Goal: Contribute content: Contribute content

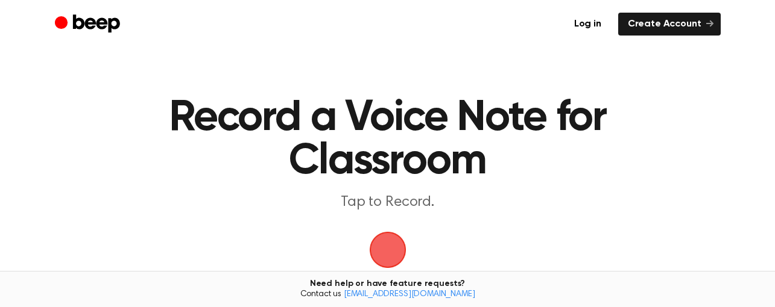
scroll to position [60, 0]
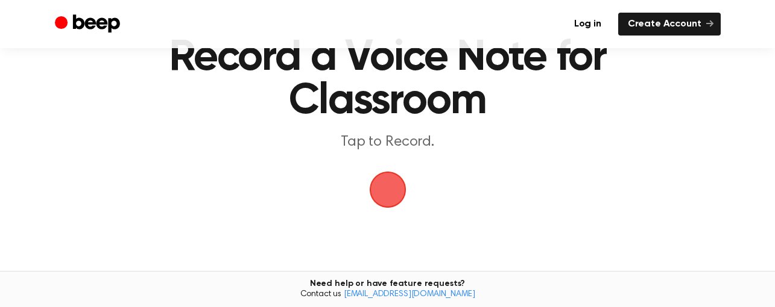
click at [389, 187] on span "button" at bounding box center [387, 190] width 37 height 37
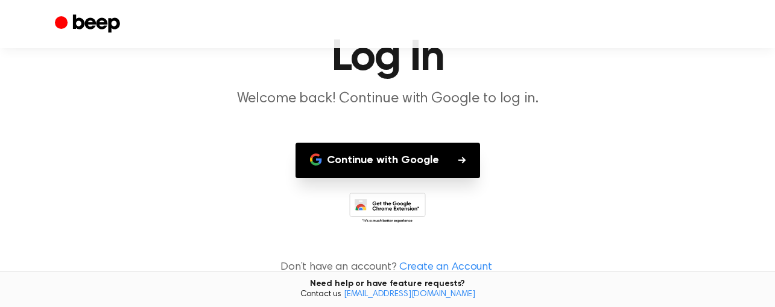
scroll to position [64, 0]
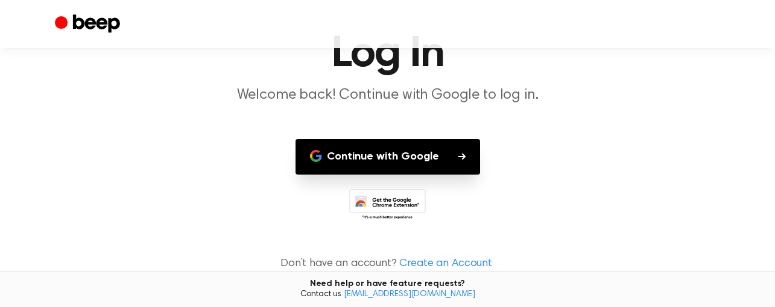
click at [395, 160] on button "Continue with Google" at bounding box center [387, 157] width 184 height 36
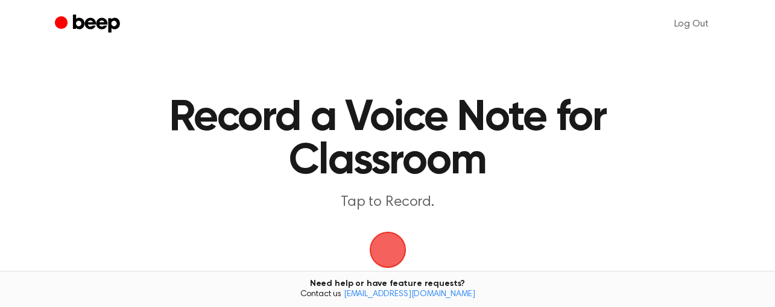
click at [402, 252] on span "button" at bounding box center [388, 250] width 34 height 34
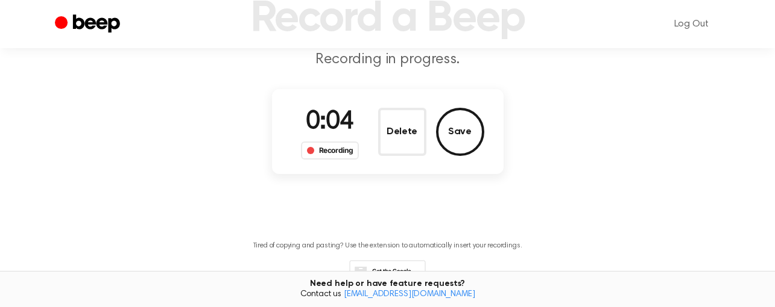
scroll to position [121, 0]
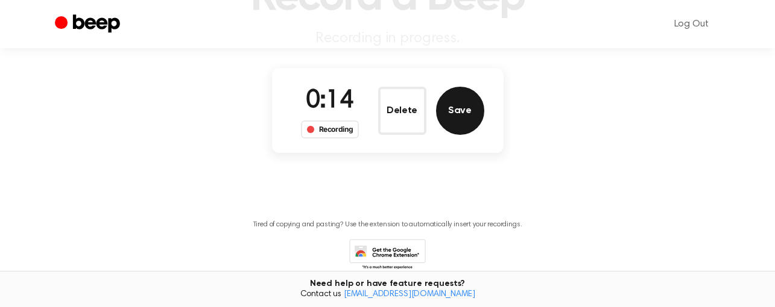
click at [459, 121] on button "Save" at bounding box center [460, 111] width 48 height 48
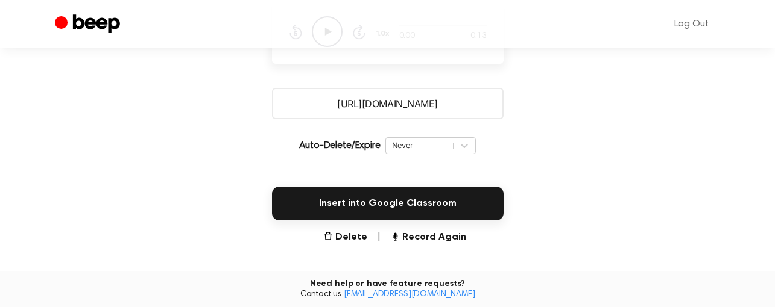
scroll to position [217, 0]
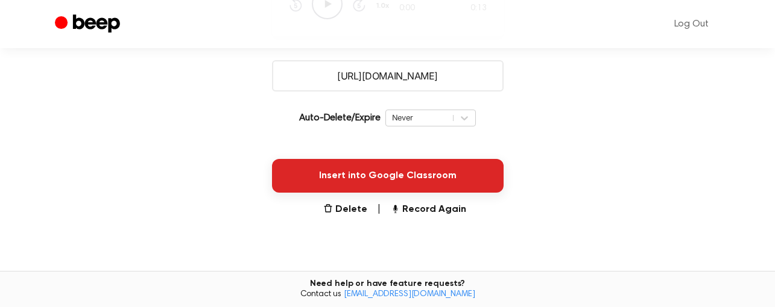
click at [474, 169] on button "Insert into Google Classroom" at bounding box center [387, 176] width 231 height 34
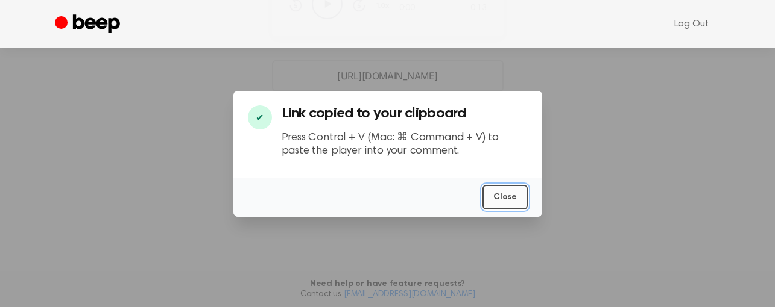
click at [517, 202] on button "Close" at bounding box center [504, 197] width 45 height 25
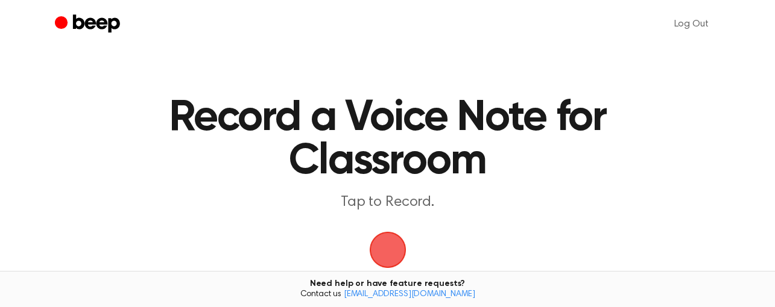
click at [385, 265] on span "button" at bounding box center [387, 249] width 55 height 55
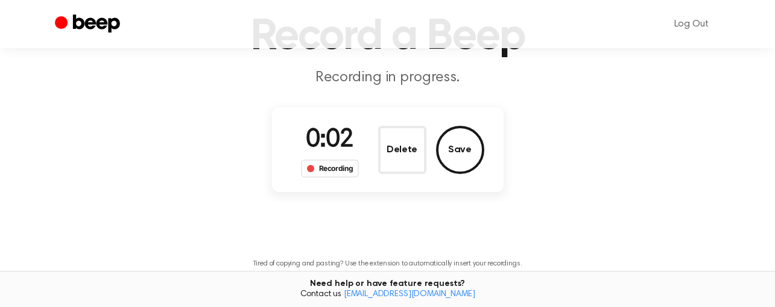
scroll to position [60, 0]
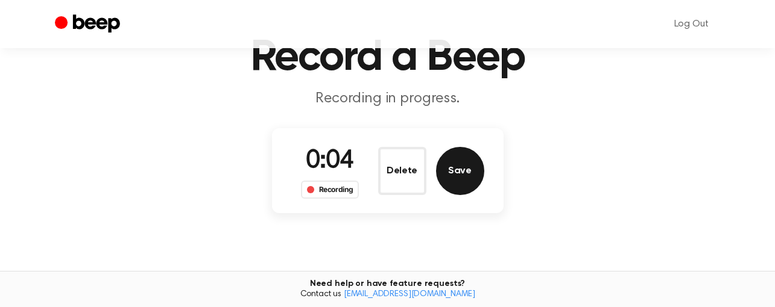
click at [464, 180] on button "Save" at bounding box center [460, 171] width 48 height 48
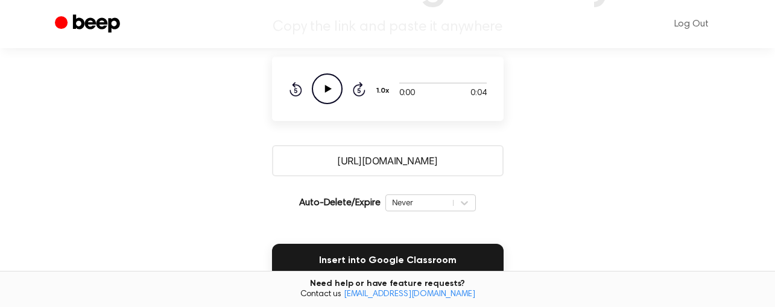
scroll to position [221, 0]
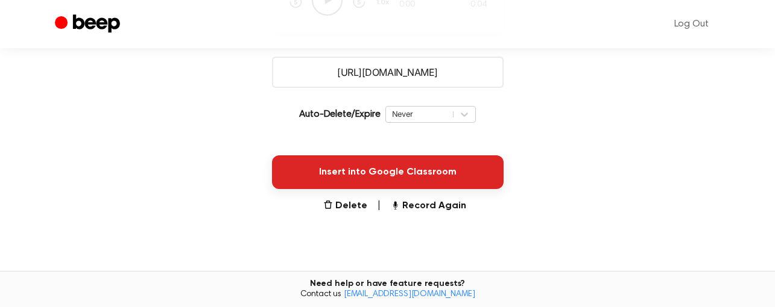
click at [433, 165] on button "Insert into Google Classroom" at bounding box center [387, 173] width 231 height 34
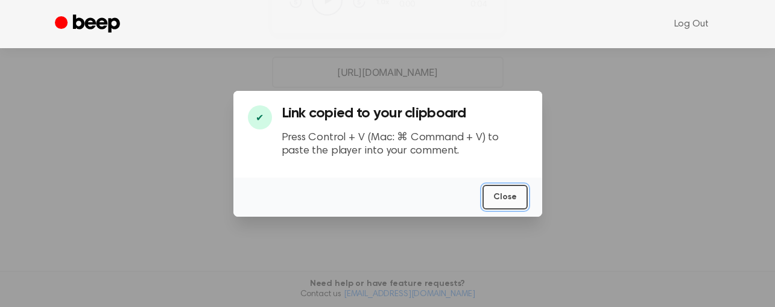
click at [520, 199] on button "Close" at bounding box center [504, 197] width 45 height 25
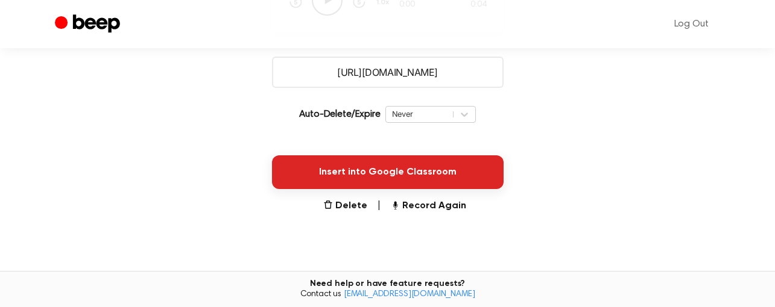
click at [387, 165] on button "Insert into Google Classroom" at bounding box center [387, 173] width 231 height 34
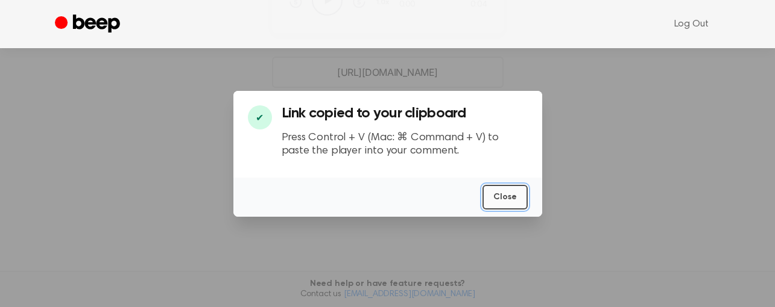
click at [486, 195] on button "Close" at bounding box center [504, 197] width 45 height 25
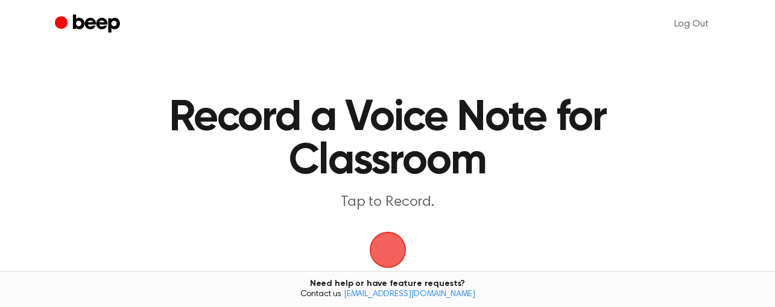
click at [382, 245] on span "button" at bounding box center [387, 250] width 52 height 52
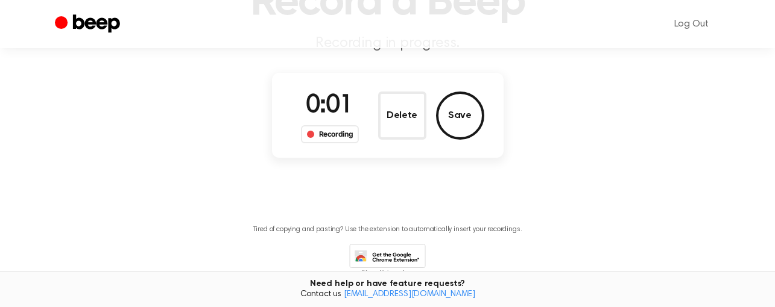
scroll to position [121, 0]
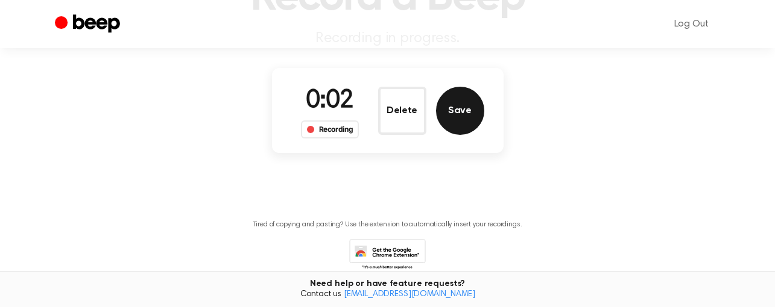
click at [465, 115] on button "Save" at bounding box center [460, 111] width 48 height 48
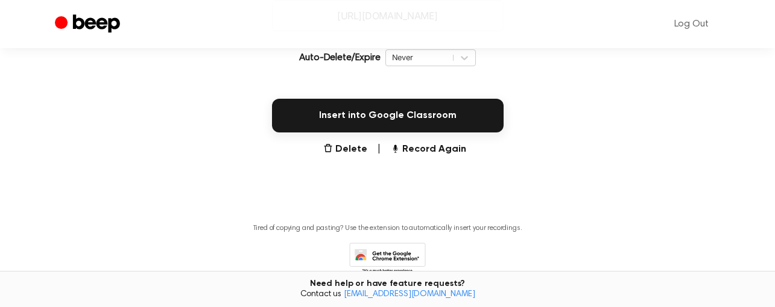
scroll to position [277, 0]
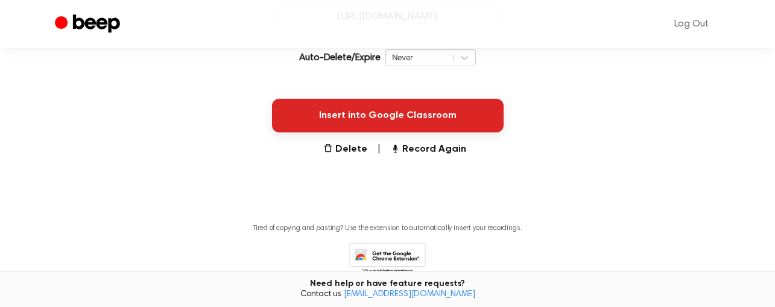
click at [328, 118] on button "Insert into Google Classroom" at bounding box center [387, 116] width 231 height 34
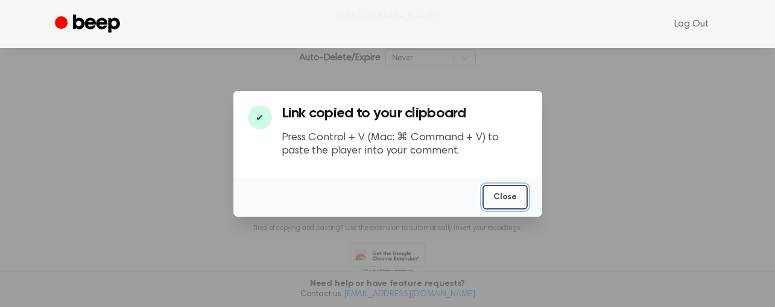
click at [508, 194] on button "Close" at bounding box center [504, 197] width 45 height 25
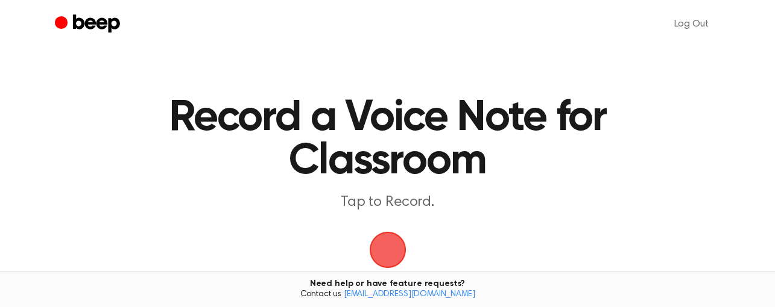
click at [395, 242] on span "button" at bounding box center [388, 250] width 34 height 34
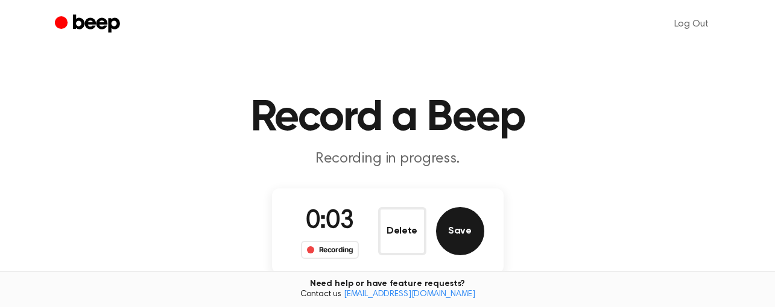
click at [463, 241] on button "Save" at bounding box center [460, 231] width 48 height 48
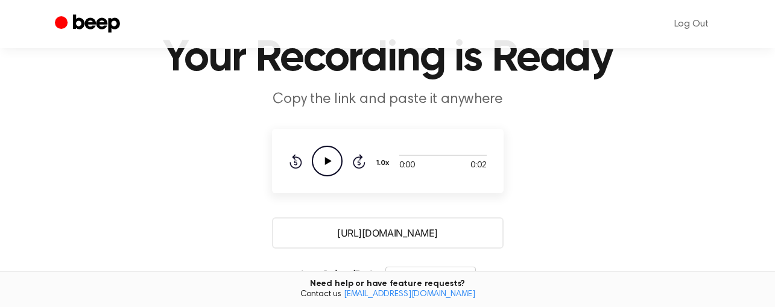
scroll to position [60, 0]
click at [326, 157] on icon "Play Audio" at bounding box center [327, 160] width 31 height 31
click at [337, 159] on icon "Pause Audio" at bounding box center [327, 160] width 31 height 31
click at [337, 159] on icon "Play Audio" at bounding box center [327, 160] width 31 height 31
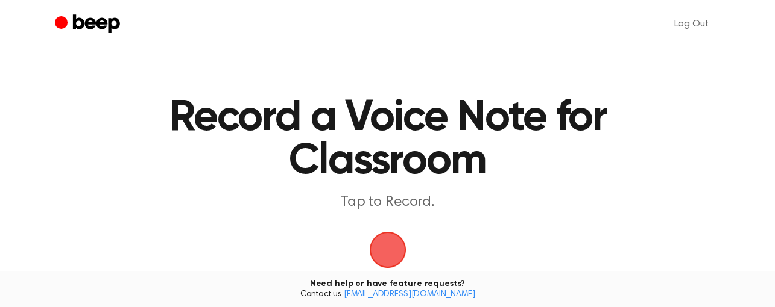
click at [398, 247] on span "button" at bounding box center [387, 250] width 39 height 39
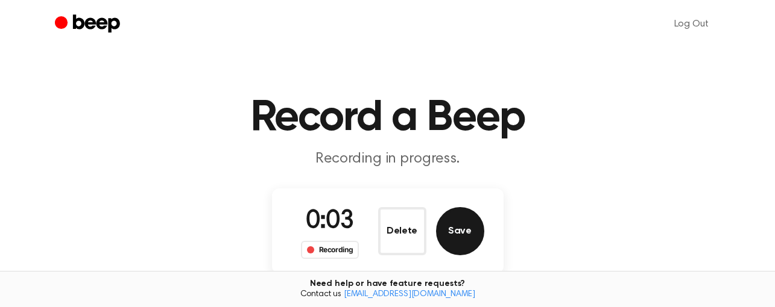
click at [468, 234] on button "Save" at bounding box center [460, 231] width 48 height 48
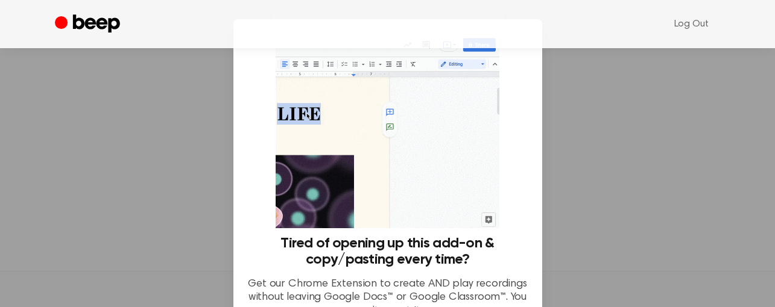
click at [582, 219] on div at bounding box center [387, 153] width 775 height 307
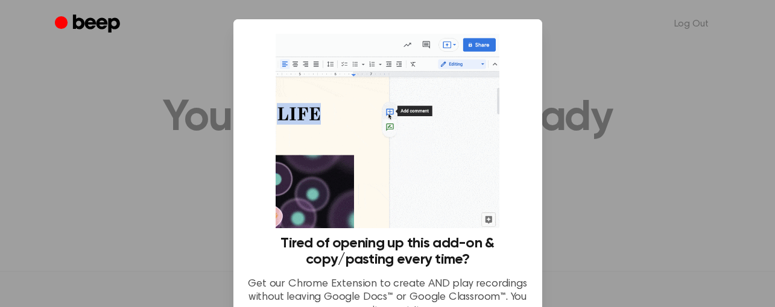
click at [642, 55] on div at bounding box center [387, 153] width 775 height 307
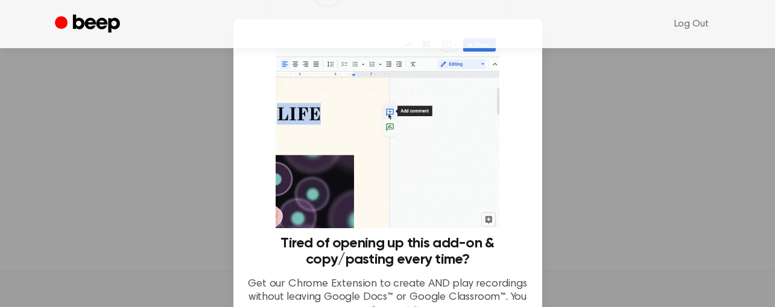
scroll to position [338, 0]
click at [492, 281] on p "Get our Chrome Extension to create AND play recordings without leaving Google D…" at bounding box center [388, 298] width 280 height 41
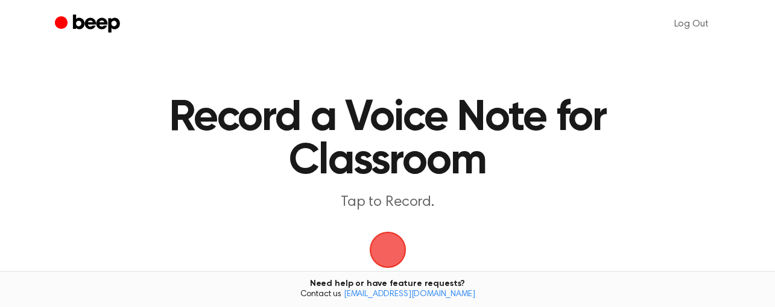
click at [386, 239] on span "button" at bounding box center [388, 250] width 34 height 34
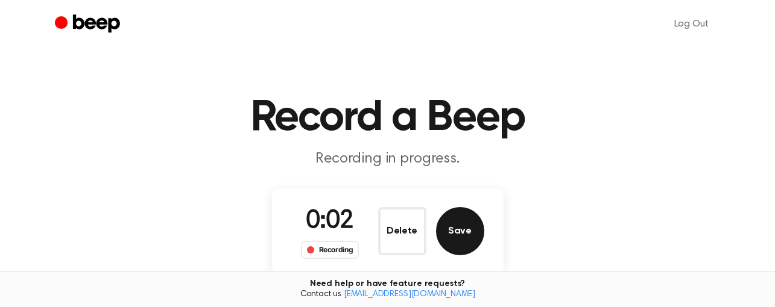
click at [461, 238] on button "Save" at bounding box center [460, 231] width 48 height 48
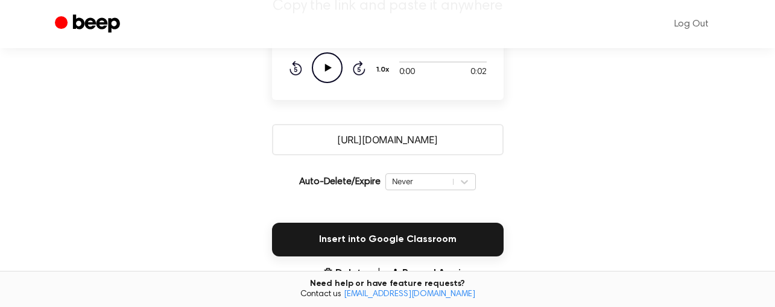
scroll to position [181, 0]
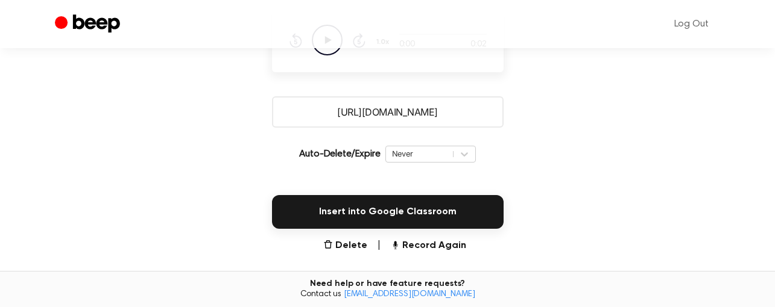
click at [324, 46] on div "Log Out" at bounding box center [388, 24] width 666 height 48
click at [326, 52] on icon "Play Audio" at bounding box center [327, 40] width 31 height 31
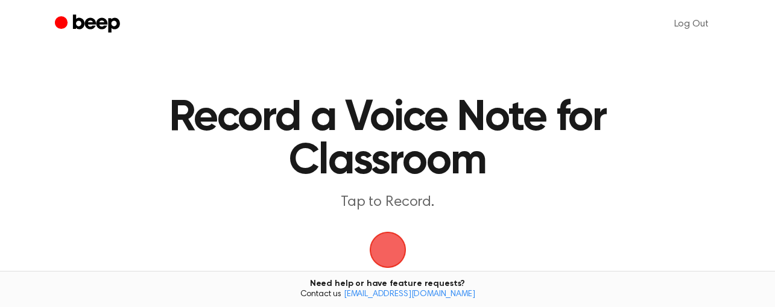
click at [395, 258] on span "button" at bounding box center [387, 249] width 43 height 43
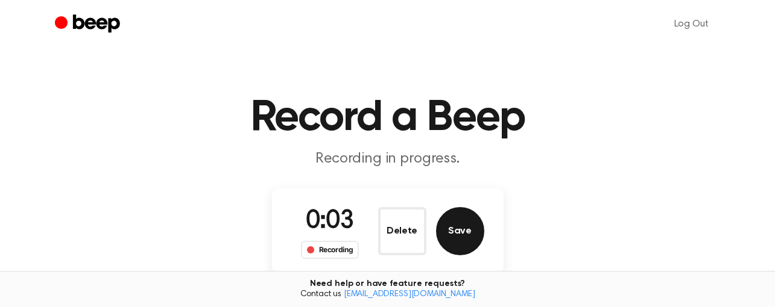
click at [461, 241] on button "Save" at bounding box center [460, 231] width 48 height 48
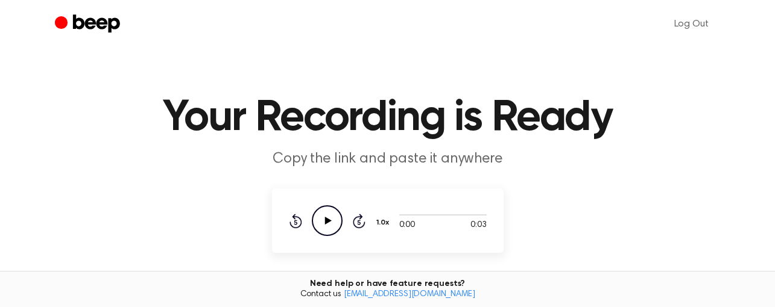
click at [330, 214] on icon "Play Audio" at bounding box center [327, 221] width 31 height 31
click at [330, 214] on icon "Pause Audio" at bounding box center [327, 221] width 31 height 31
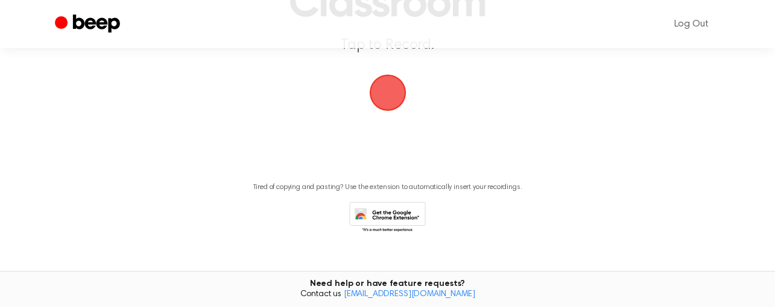
scroll to position [177, 0]
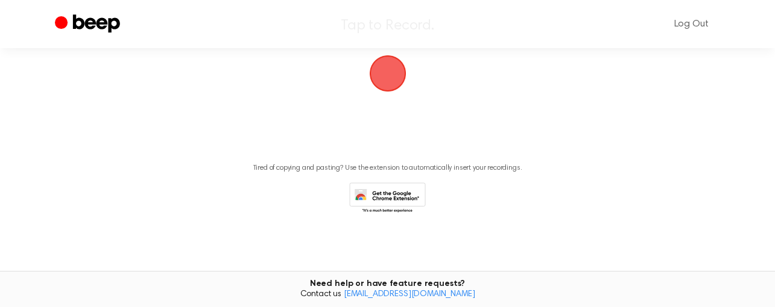
click at [375, 192] on icon at bounding box center [390, 201] width 57 height 21
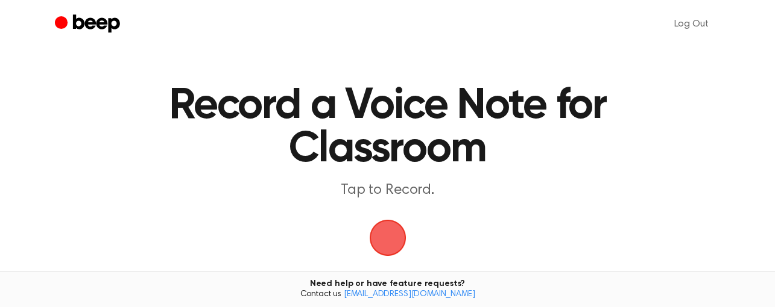
scroll to position [0, 0]
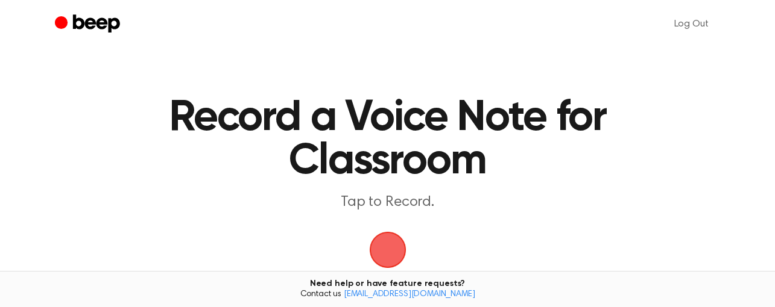
click at [382, 242] on span "button" at bounding box center [387, 250] width 51 height 51
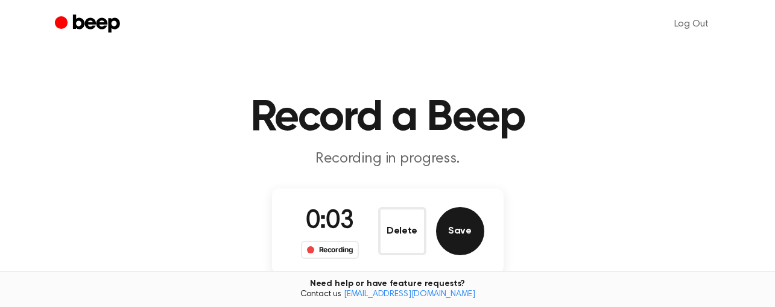
click at [471, 220] on button "Save" at bounding box center [460, 231] width 48 height 48
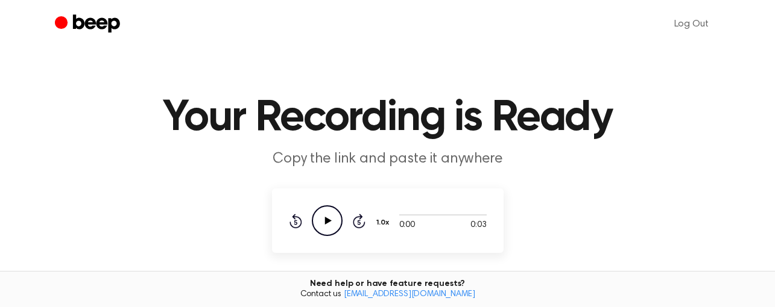
click at [339, 221] on icon "Play Audio" at bounding box center [327, 221] width 31 height 31
click at [330, 225] on icon "Pause Audio" at bounding box center [327, 221] width 31 height 31
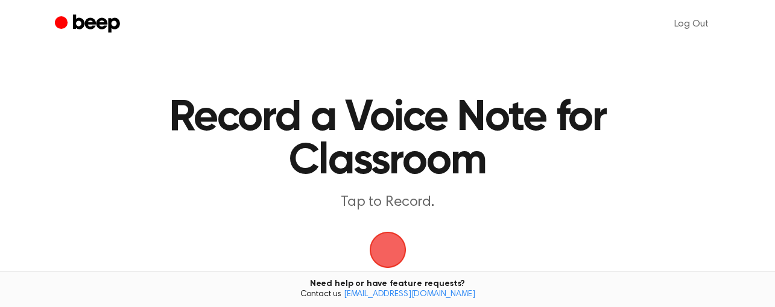
click at [380, 255] on span "button" at bounding box center [387, 249] width 49 height 49
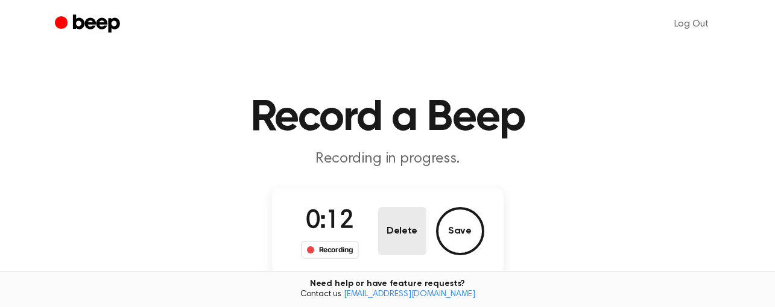
click at [382, 245] on button "Delete" at bounding box center [402, 231] width 48 height 48
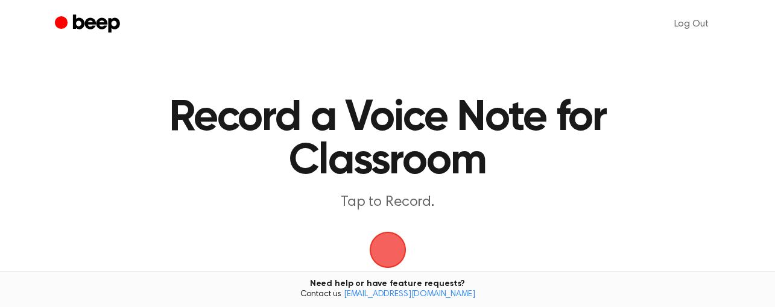
click at [382, 245] on span "button" at bounding box center [387, 250] width 58 height 58
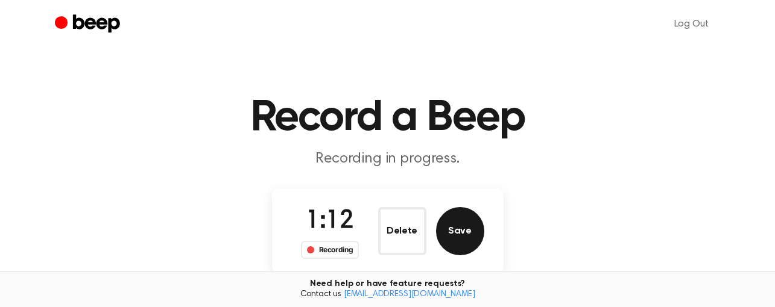
click at [458, 226] on button "Save" at bounding box center [460, 231] width 48 height 48
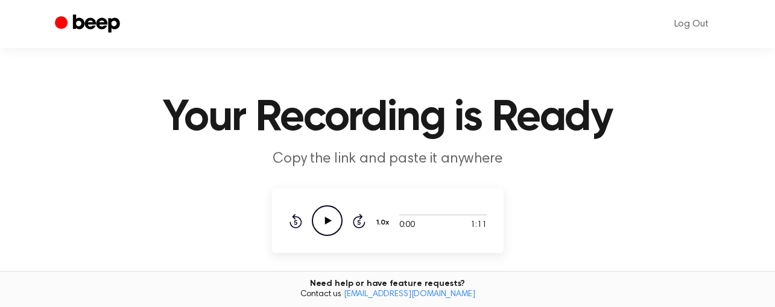
scroll to position [60, 0]
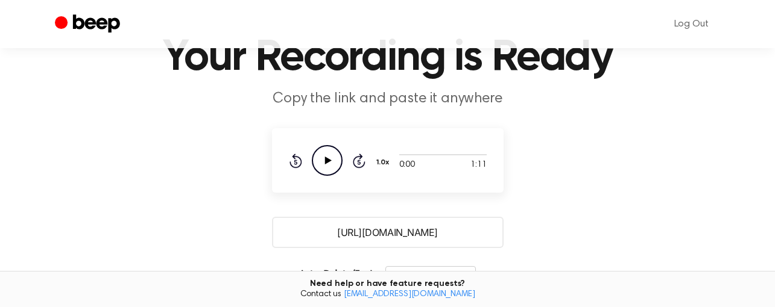
click at [325, 169] on icon "Play Audio" at bounding box center [327, 160] width 31 height 31
click at [330, 157] on icon "Pause Audio" at bounding box center [327, 160] width 31 height 31
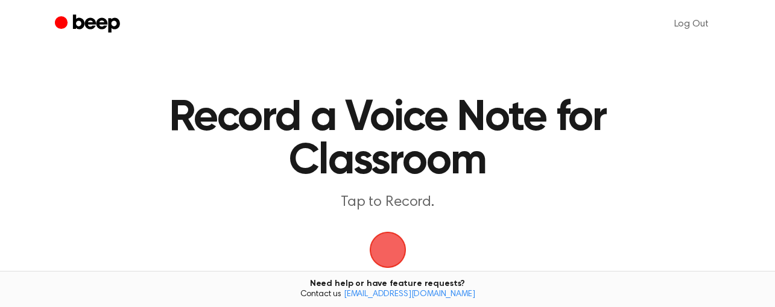
click at [383, 245] on span "button" at bounding box center [387, 250] width 37 height 37
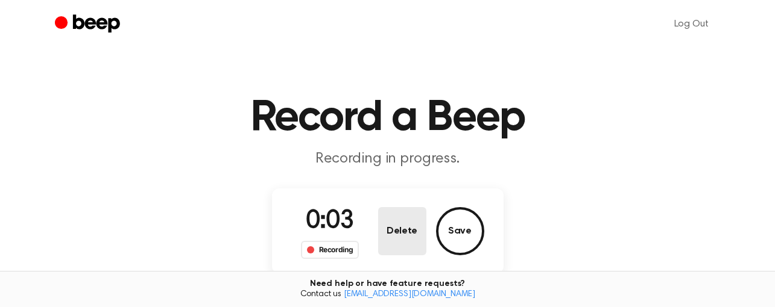
click at [404, 234] on button "Delete" at bounding box center [402, 231] width 48 height 48
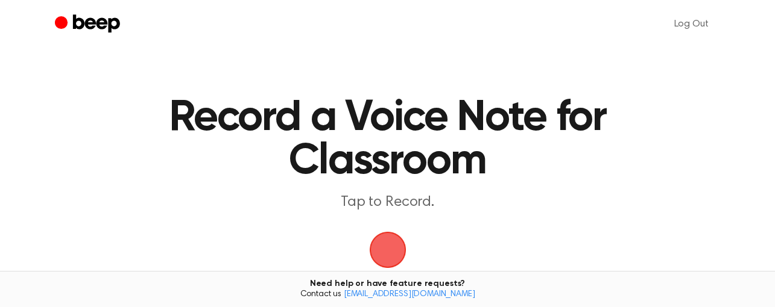
click at [392, 237] on span "button" at bounding box center [387, 250] width 37 height 37
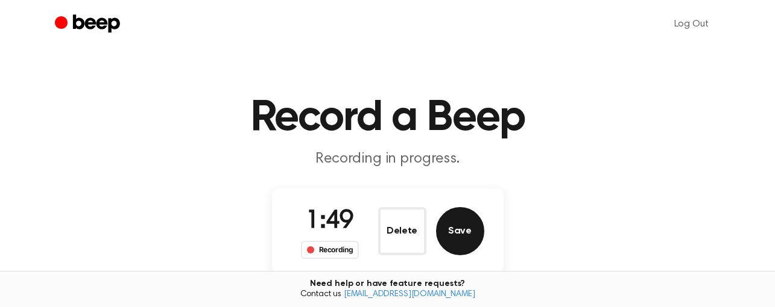
click at [470, 242] on button "Save" at bounding box center [460, 231] width 48 height 48
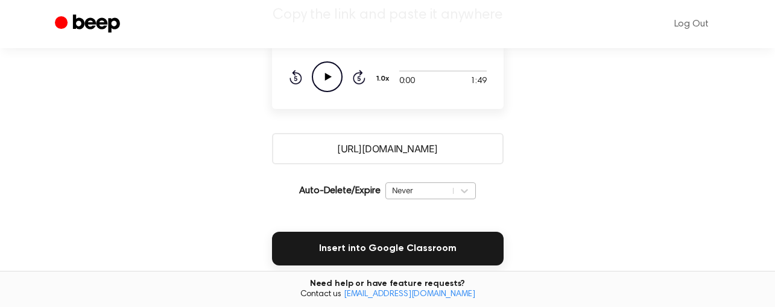
scroll to position [181, 0]
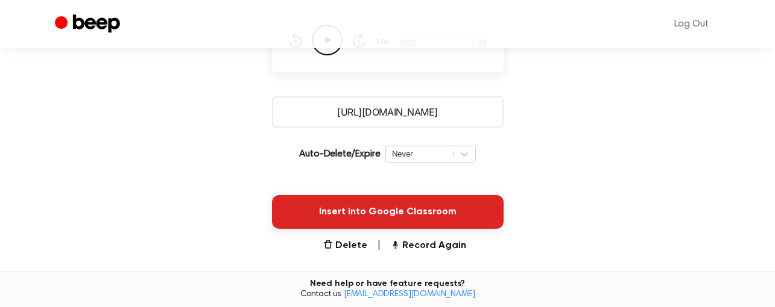
click at [401, 207] on button "Insert into Google Classroom" at bounding box center [387, 212] width 231 height 34
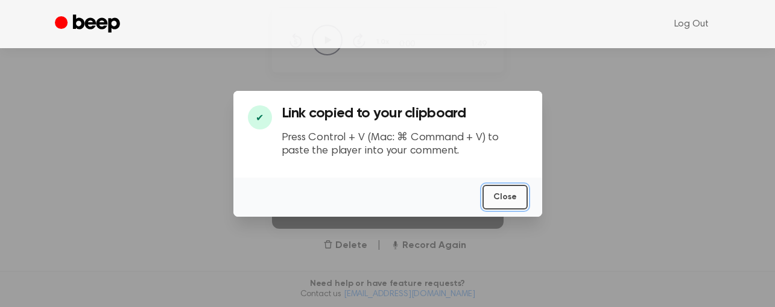
click at [513, 188] on button "Close" at bounding box center [504, 197] width 45 height 25
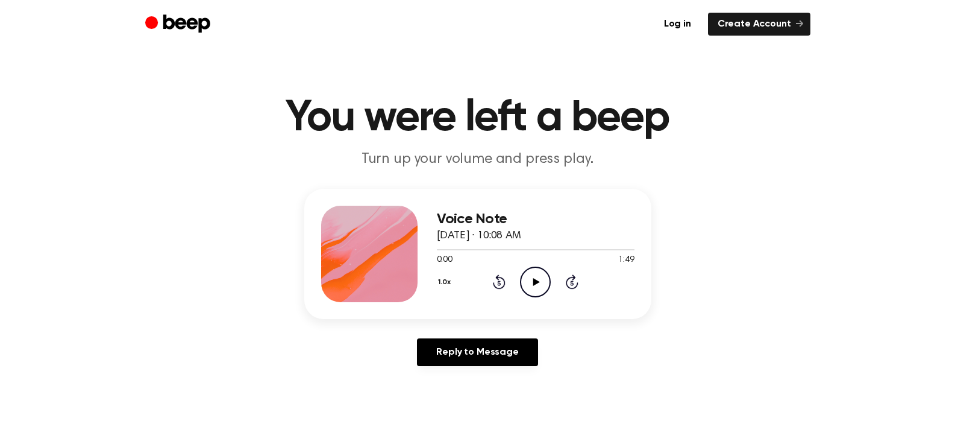
click at [494, 221] on h3 "Voice Note" at bounding box center [536, 219] width 198 height 16
drag, startPoint x: 592, startPoint y: 221, endPoint x: 829, endPoint y: 179, distance: 241.2
click at [829, 179] on main "You were left a beep Turn up your volume and press play. Voice Note August 19, …" at bounding box center [477, 371] width 955 height 743
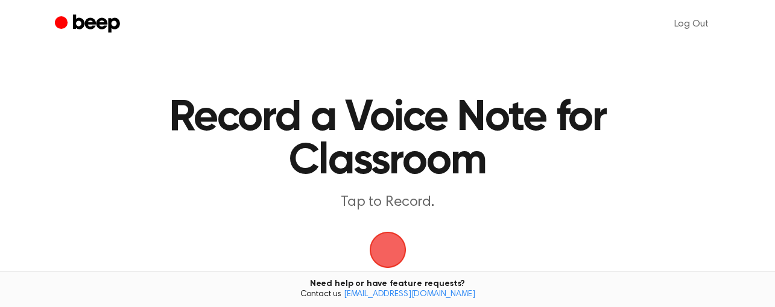
click at [398, 257] on span "button" at bounding box center [388, 250] width 34 height 34
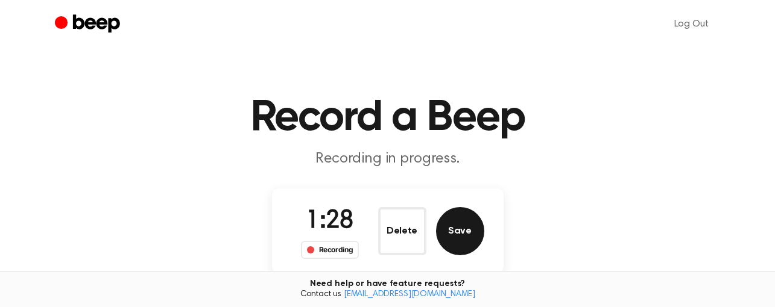
click at [456, 238] on button "Save" at bounding box center [460, 231] width 48 height 48
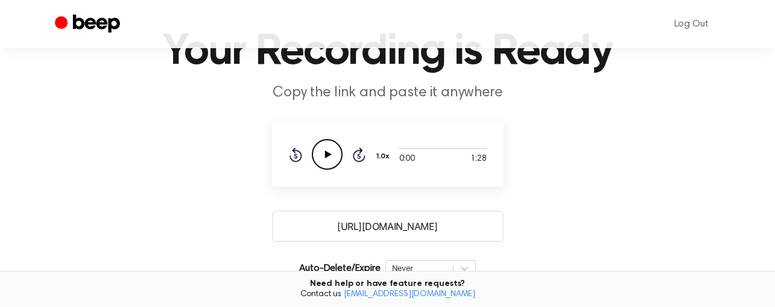
scroll to position [181, 0]
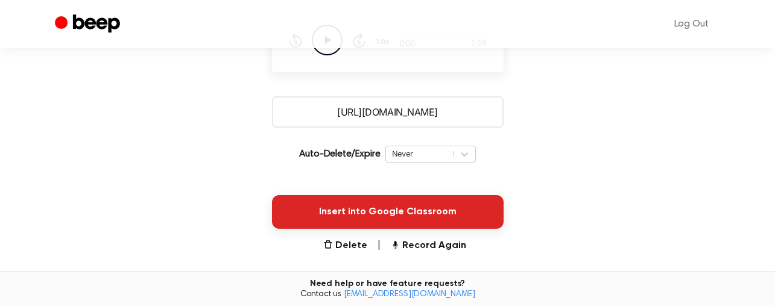
click at [385, 205] on button "Insert into Google Classroom" at bounding box center [387, 212] width 231 height 34
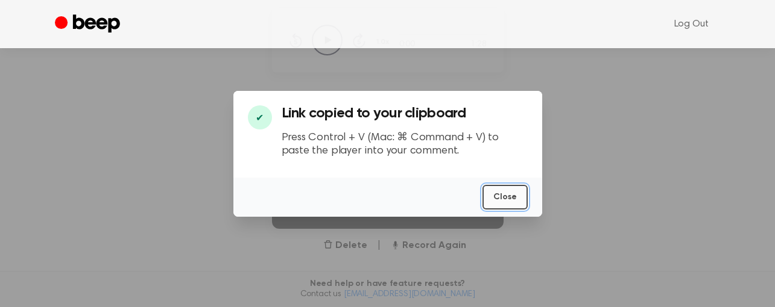
click at [523, 203] on button "Close" at bounding box center [504, 197] width 45 height 25
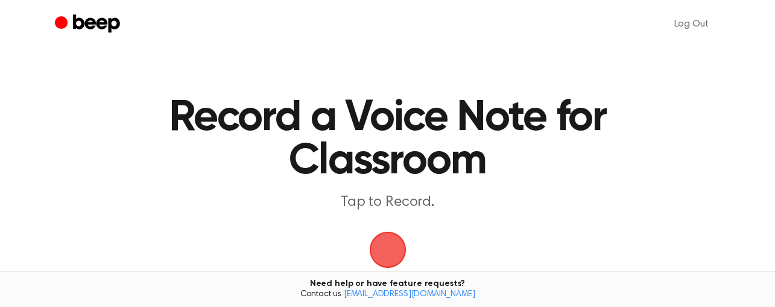
click at [384, 260] on span "button" at bounding box center [387, 250] width 65 height 65
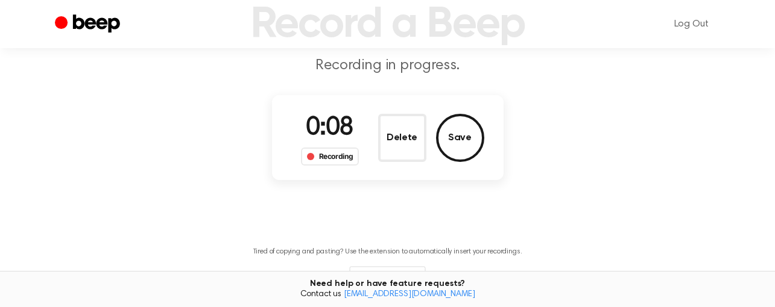
scroll to position [121, 0]
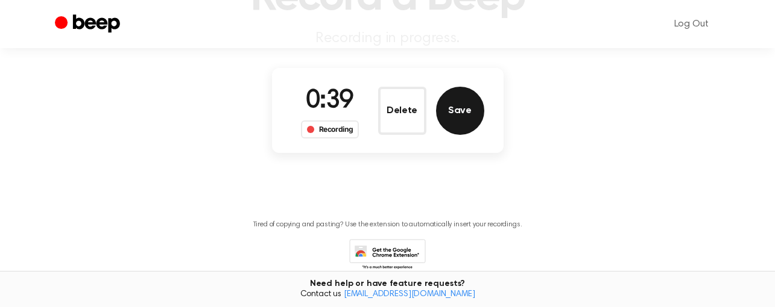
click at [473, 123] on button "Save" at bounding box center [460, 111] width 48 height 48
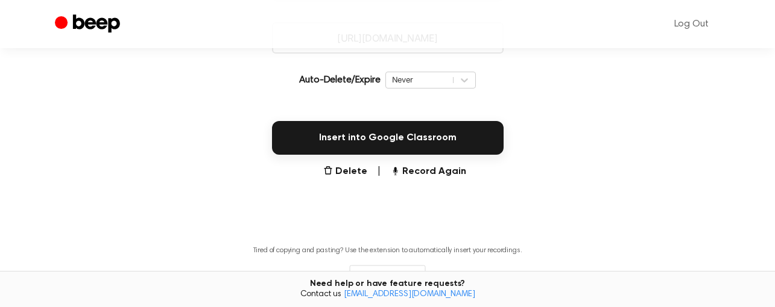
scroll to position [277, 0]
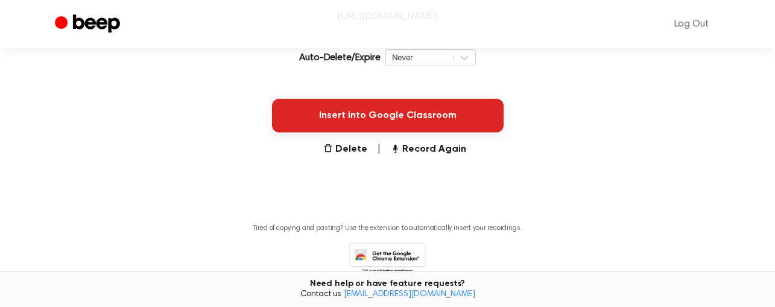
click at [385, 118] on button "Insert into Google Classroom" at bounding box center [387, 116] width 231 height 34
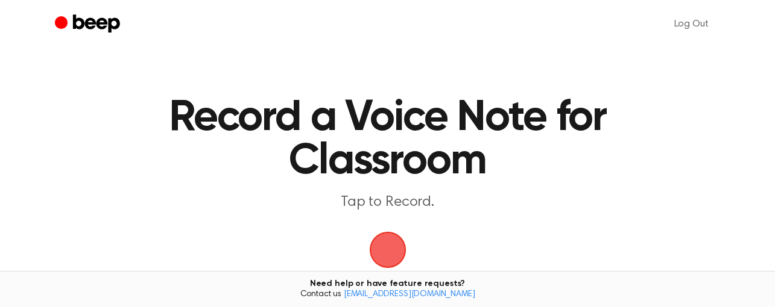
click at [403, 251] on span "button" at bounding box center [388, 250] width 34 height 34
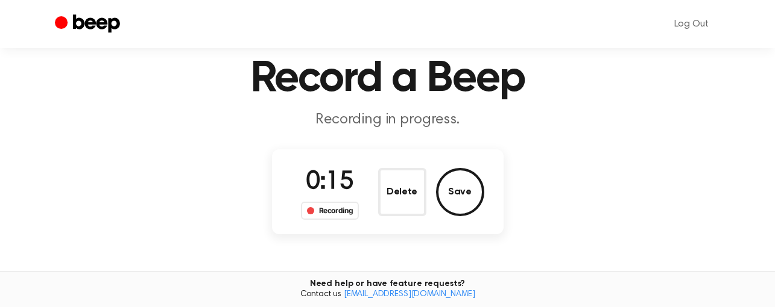
scroll to position [60, 0]
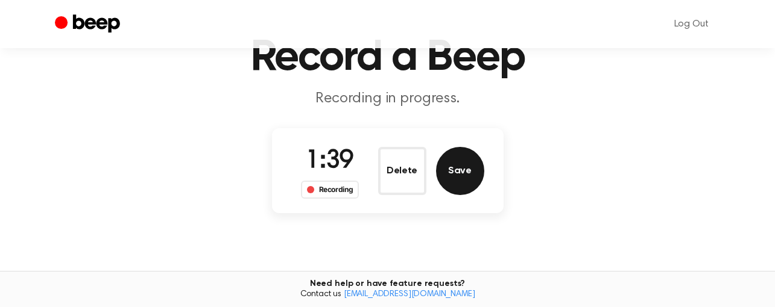
click at [456, 175] on button "Save" at bounding box center [460, 171] width 48 height 48
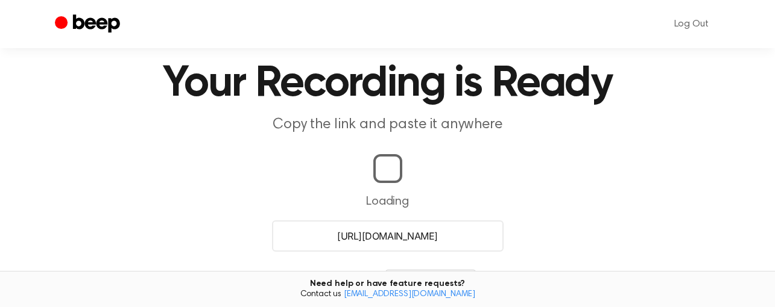
scroll to position [221, 0]
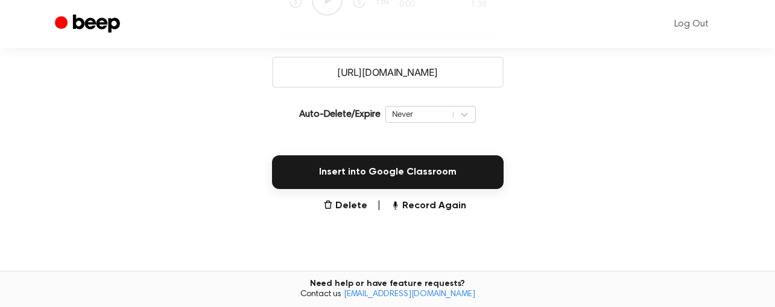
click at [458, 175] on button "Insert into Google Classroom" at bounding box center [387, 173] width 231 height 34
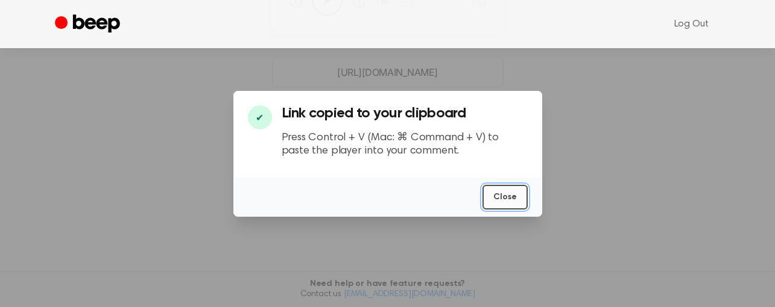
click at [504, 196] on button "Close" at bounding box center [504, 197] width 45 height 25
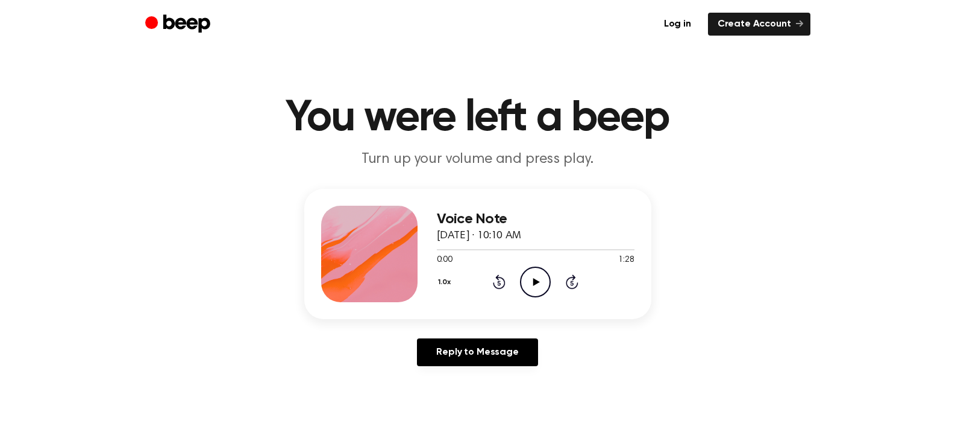
click at [535, 289] on icon "Play Audio" at bounding box center [535, 281] width 31 height 31
